Goal: Task Accomplishment & Management: Complete application form

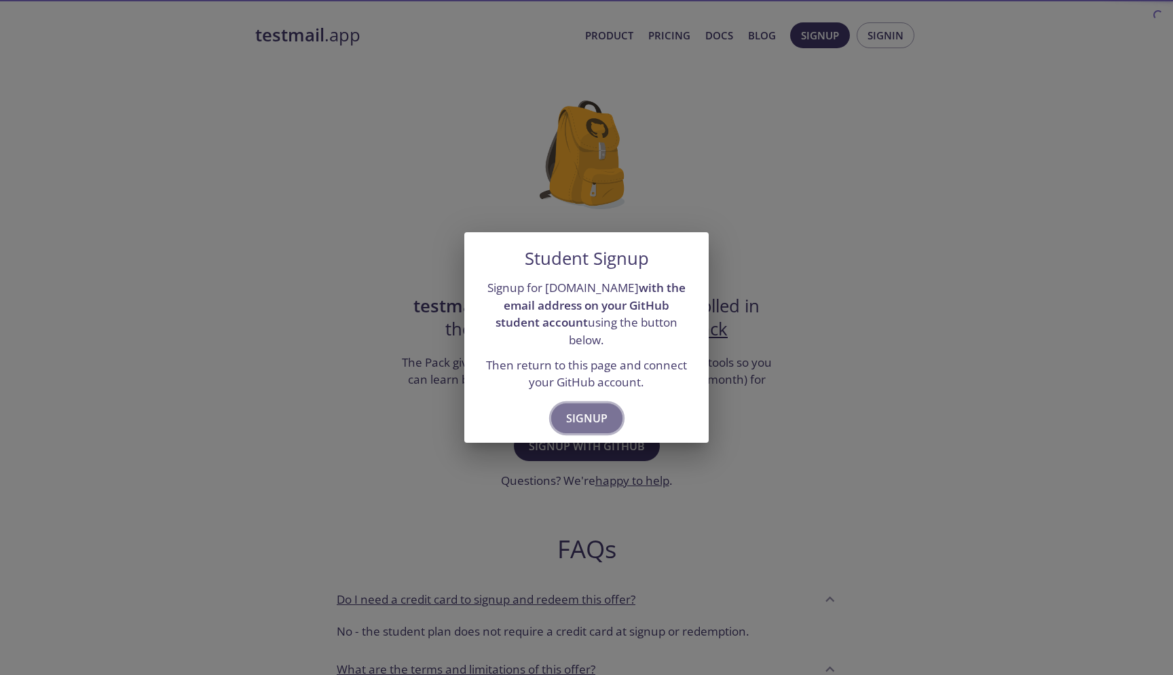
click at [596, 409] on span "Signup" at bounding box center [586, 418] width 41 height 19
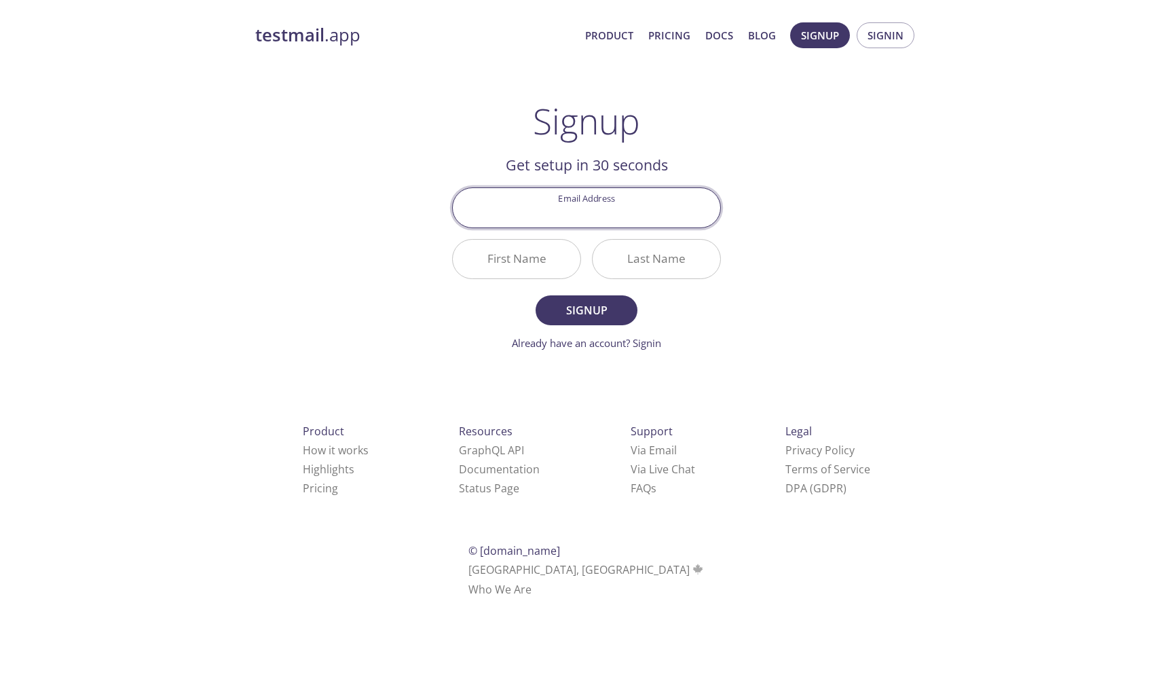
click at [642, 208] on input "Email Address" at bounding box center [586, 207] width 267 height 39
type input "[EMAIL_ADDRESS][DOMAIN_NAME]"
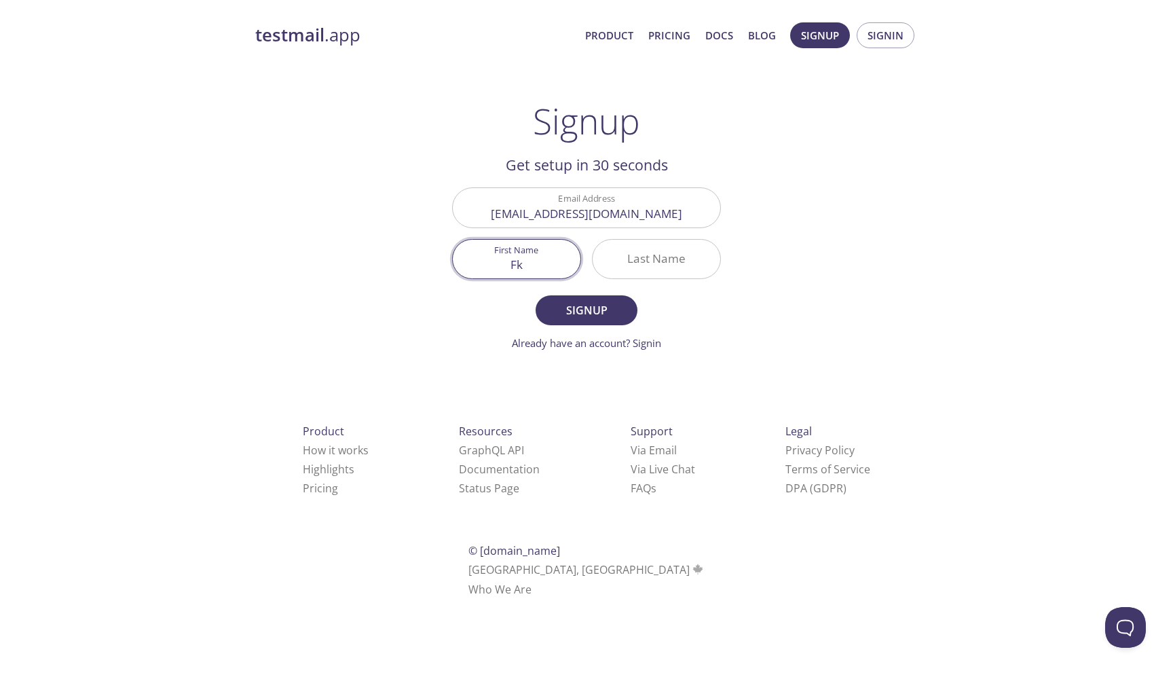
type input "F"
type input "[PERSON_NAME]"
click at [650, 275] on input "Last Name" at bounding box center [657, 259] width 128 height 39
type input "[PERSON_NAME]"
click at [607, 316] on span "Signup" at bounding box center [586, 310] width 72 height 19
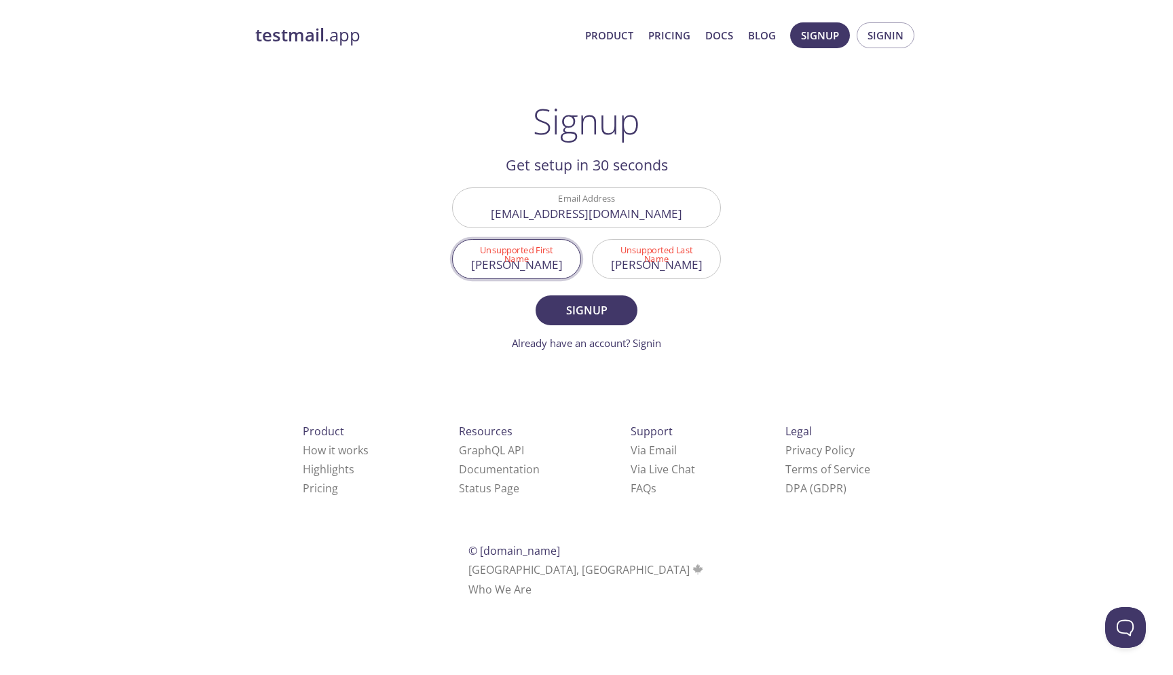
drag, startPoint x: 555, startPoint y: 272, endPoint x: 409, endPoint y: 271, distance: 145.9
click at [409, 271] on div "testmail .app Product Pricing Docs Blog Signup Signin Signup Get setup in 30 se…" at bounding box center [586, 325] width 695 height 623
type input "[PERSON_NAME]"
click at [680, 269] on input "Черников" at bounding box center [657, 259] width 128 height 39
type input "[PERSON_NAME]"
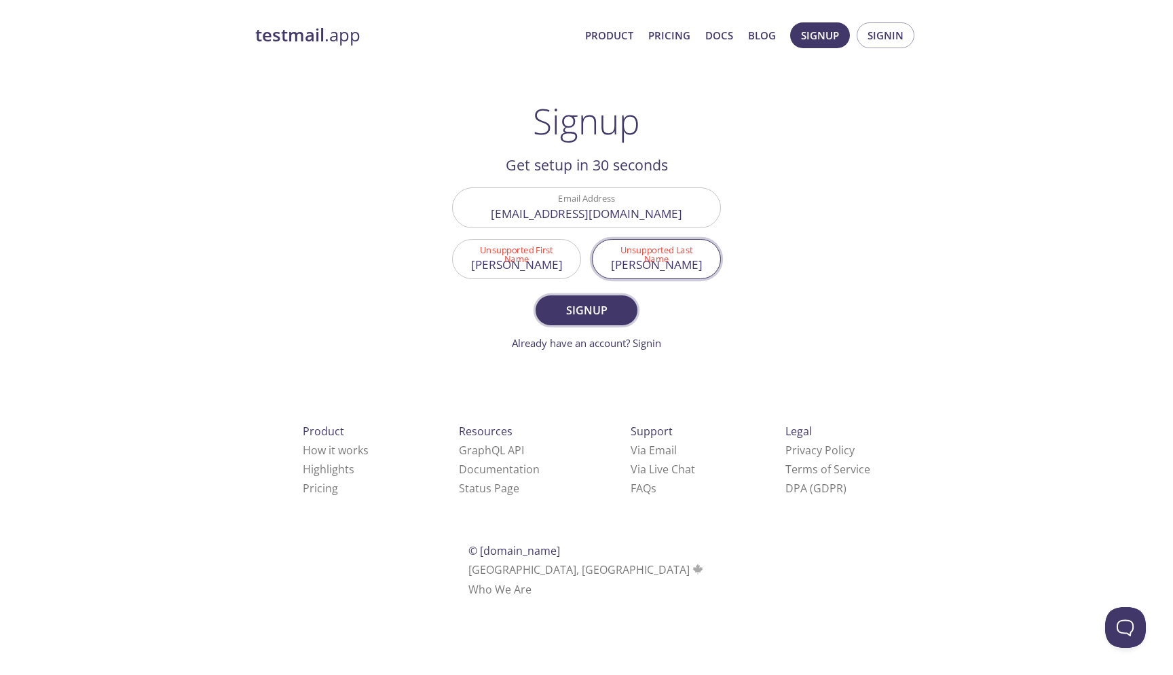
click at [617, 304] on span "Signup" at bounding box center [586, 310] width 72 height 19
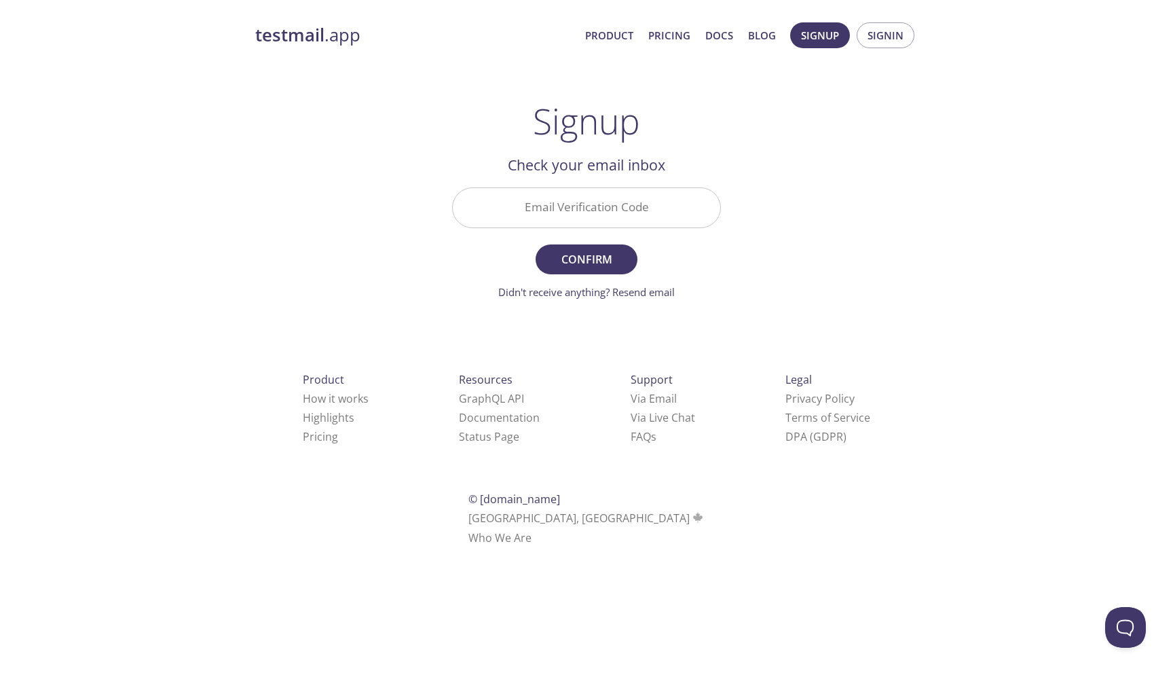
click at [642, 215] on input "Email Verification Code" at bounding box center [586, 207] width 267 height 39
click at [563, 193] on input "Email Verification Code" at bounding box center [586, 207] width 267 height 39
paste input "AQ6HLTD"
type input "AQ6HLTD"
click at [561, 259] on span "Confirm" at bounding box center [586, 259] width 72 height 19
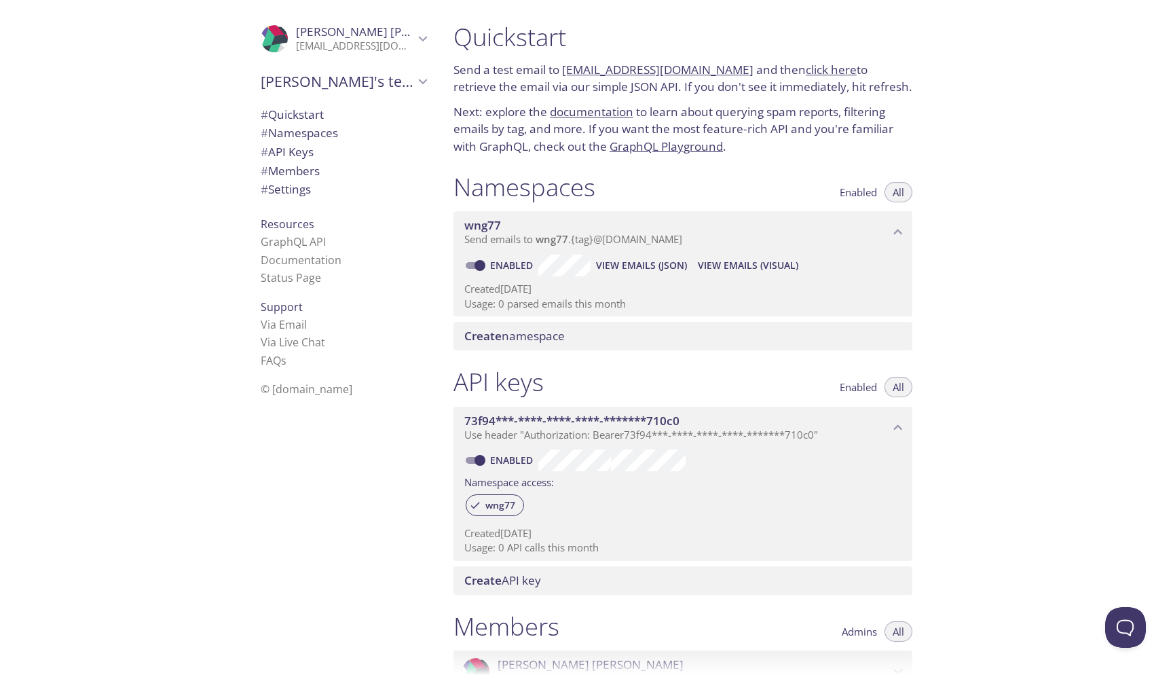
click at [528, 333] on span "Create namespace" at bounding box center [514, 336] width 100 height 16
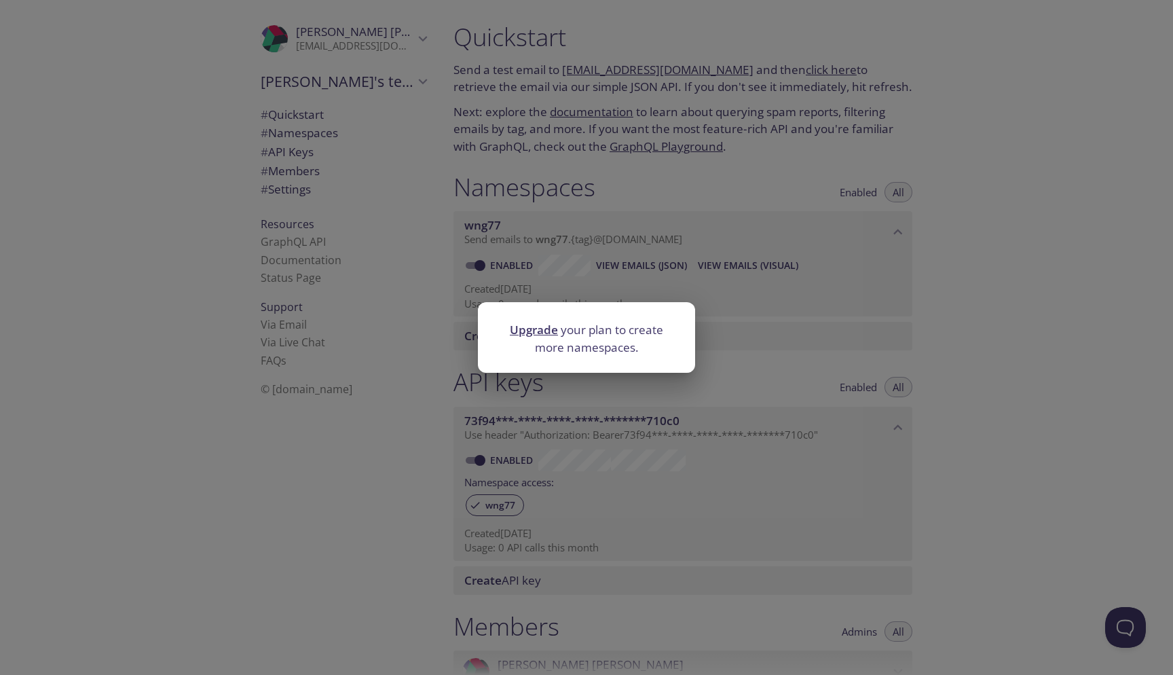
click at [613, 277] on div "Upgrade your plan to create more namespaces." at bounding box center [586, 337] width 1173 height 675
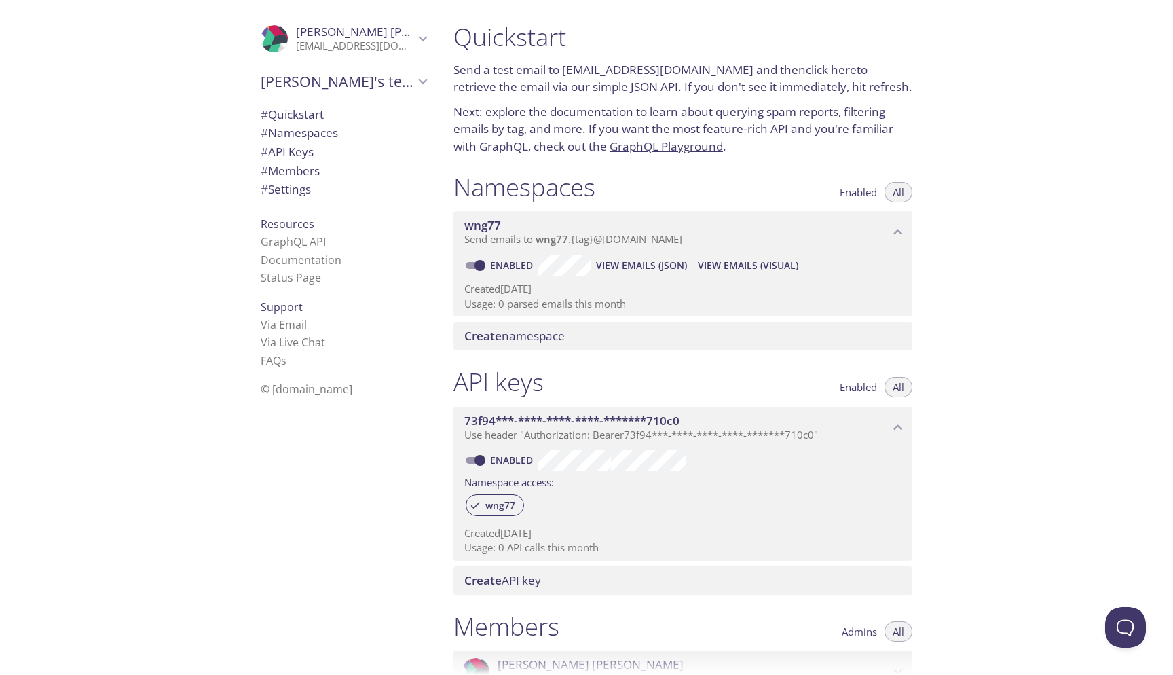
click at [836, 190] on button "Enabled" at bounding box center [859, 192] width 54 height 20
click at [899, 192] on span "All" at bounding box center [899, 192] width 12 height 0
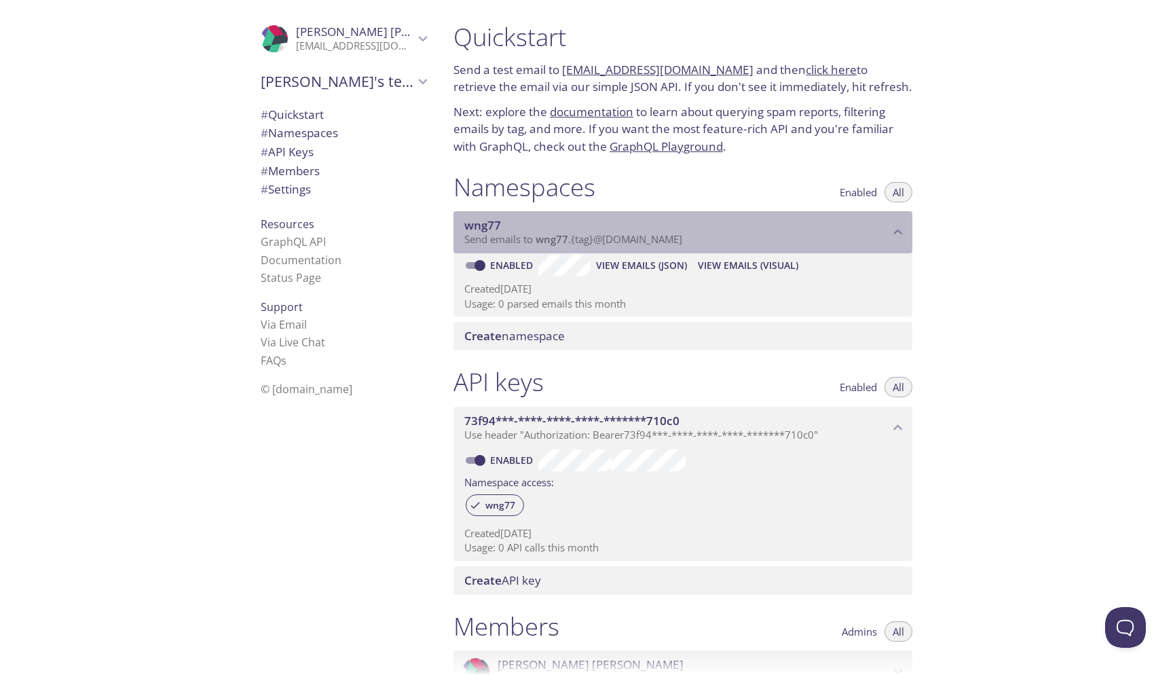
click at [613, 236] on span "Send emails to wng77 . {tag} @[DOMAIN_NAME]" at bounding box center [573, 239] width 218 height 14
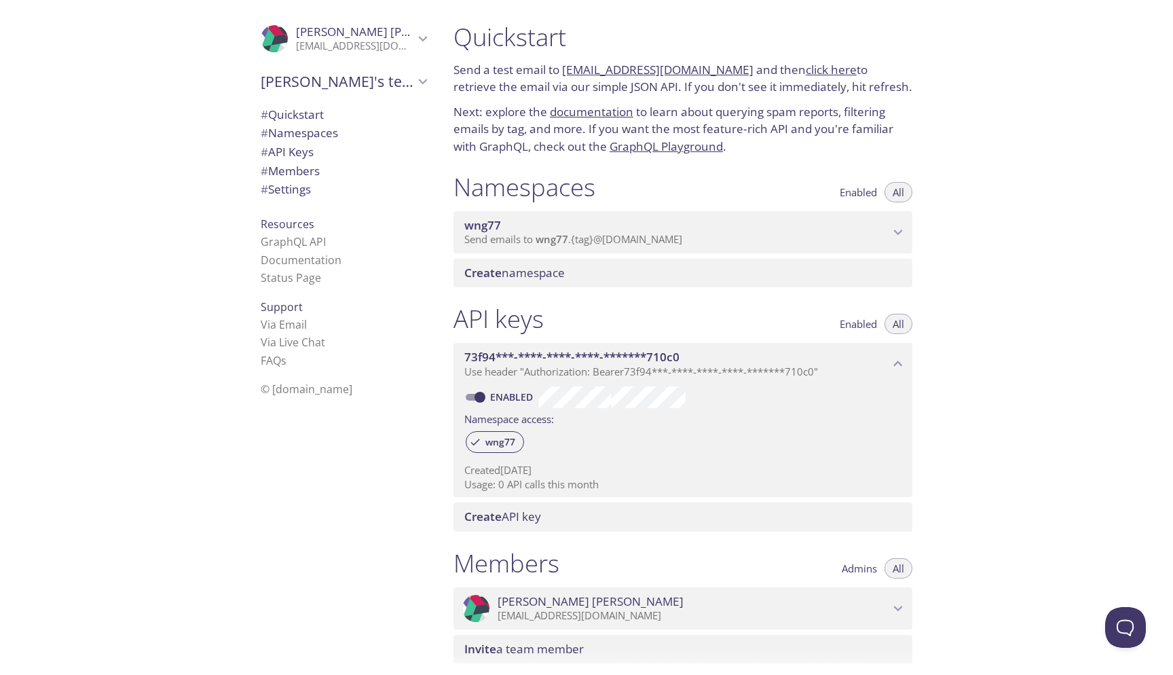
click at [656, 237] on span "Send emails to wng77 . {tag} @[DOMAIN_NAME]" at bounding box center [573, 239] width 218 height 14
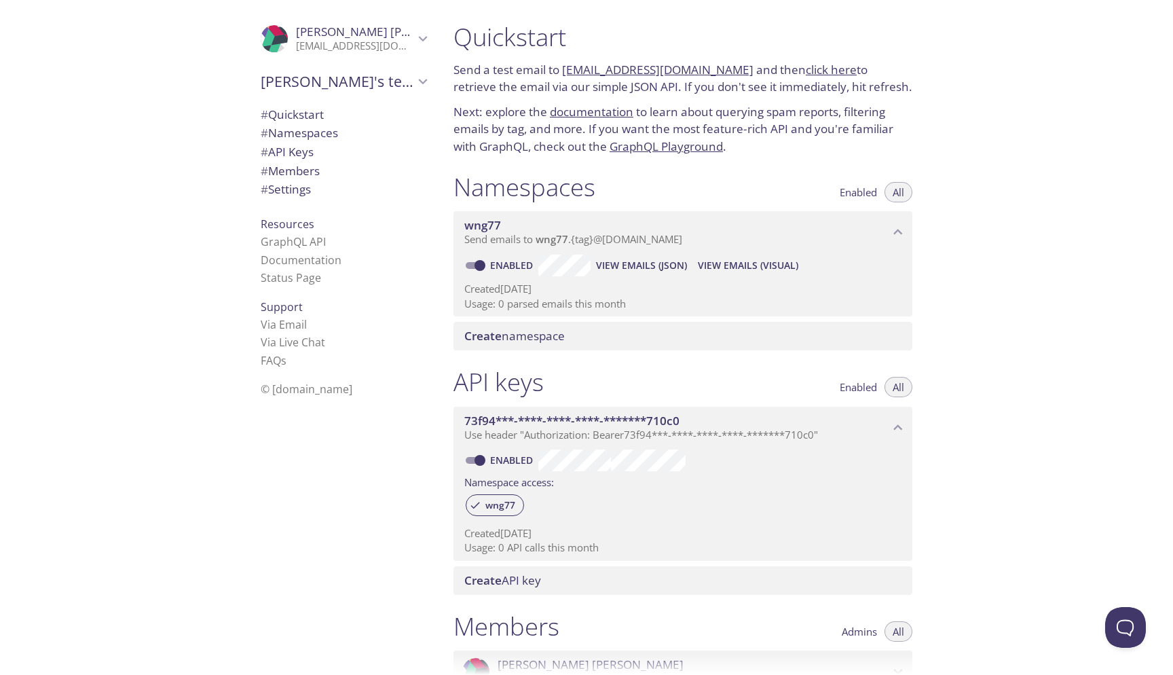
click at [507, 262] on link "Enabled" at bounding box center [513, 265] width 50 height 13
click at [504, 262] on input "Enabled" at bounding box center [479, 265] width 49 height 16
click at [508, 261] on link "Disabled" at bounding box center [514, 265] width 52 height 13
click at [493, 261] on input "Disabled" at bounding box center [469, 265] width 49 height 16
checkbox input "true"
